Goal: Task Accomplishment & Management: Use online tool/utility

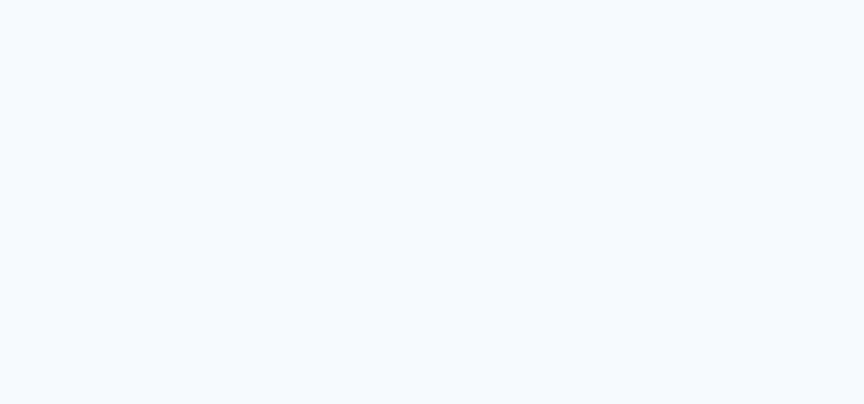
click at [378, 143] on neon-animated-pages "Prosite Website + Landing pages Proof Sistema de seleção e venda de fotos Desig…" at bounding box center [432, 202] width 864 height 404
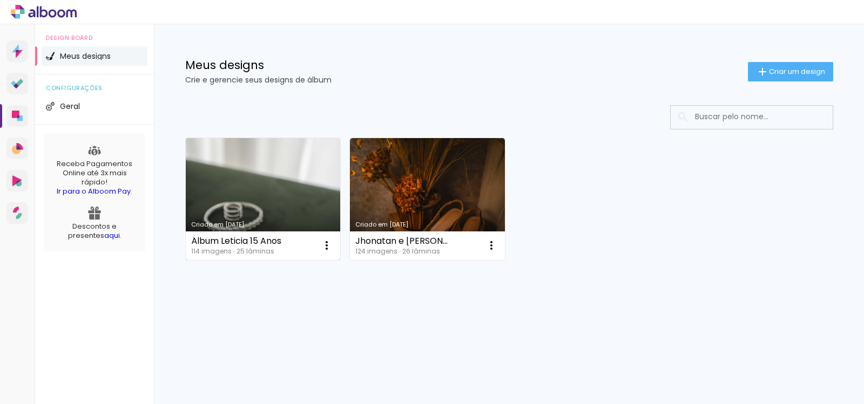
click at [290, 187] on link "Criado em 27/06/25" at bounding box center [263, 199] width 155 height 122
